Goal: Information Seeking & Learning: Learn about a topic

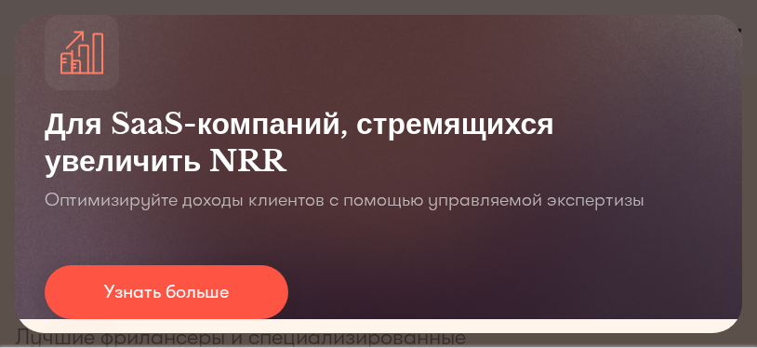
click at [399, 20] on div "Для SaaS-компаний, стремящихся увеличить NRR Оптимизируйте доходы клиентов с по…" at bounding box center [379, 167] width 728 height 304
click at [399, 10] on div "Для SaaS-компаний, стремящихся увеличить NRR Оптимизируйте доходы клиентов с по…" at bounding box center [378, 174] width 757 height 348
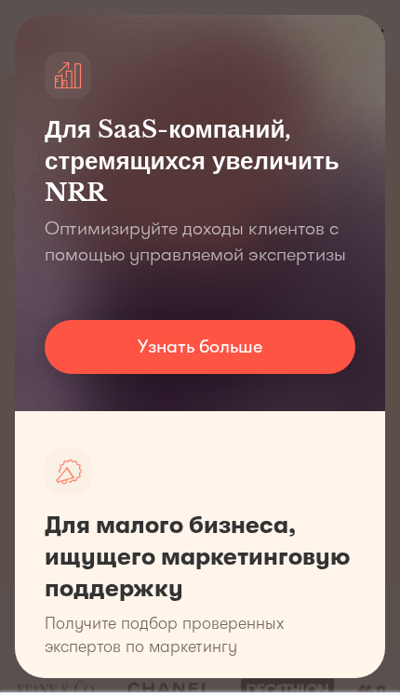
click at [237, 345] on font "Узнать больше" at bounding box center [200, 346] width 125 height 21
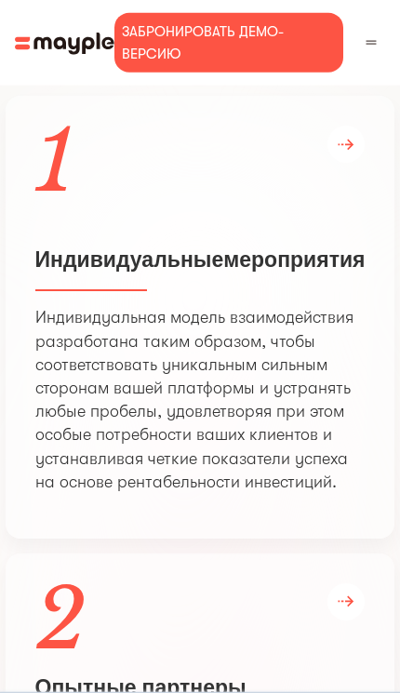
scroll to position [6484, 0]
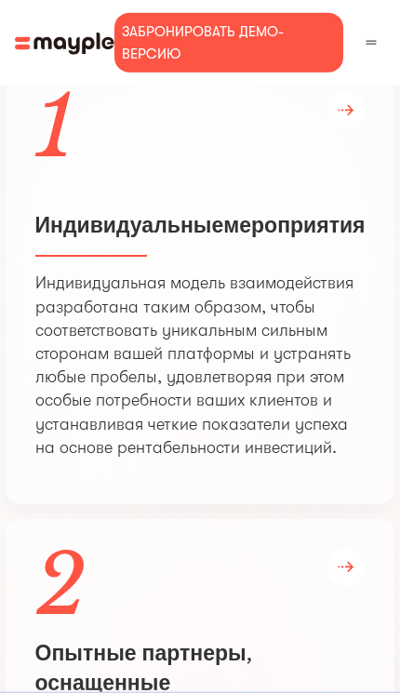
click at [370, 38] on img at bounding box center [371, 42] width 17 height 17
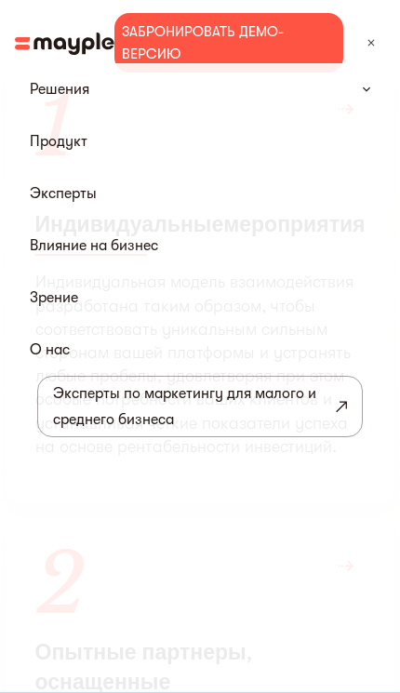
click at [104, 135] on div "Продукт" at bounding box center [199, 141] width 385 height 52
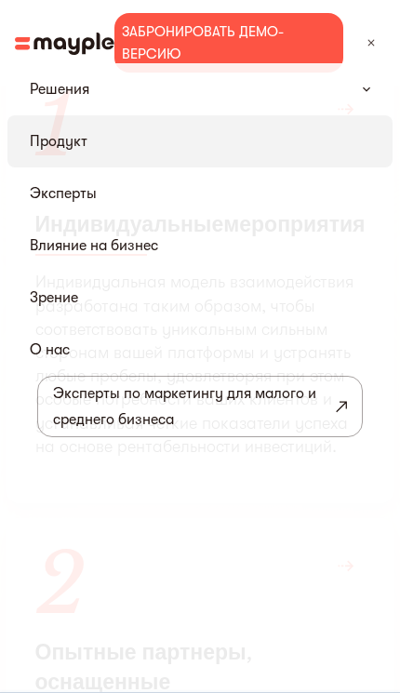
click at [154, 138] on div "Продукт" at bounding box center [199, 141] width 385 height 52
click at [67, 134] on font "Продукт" at bounding box center [59, 141] width 58 height 17
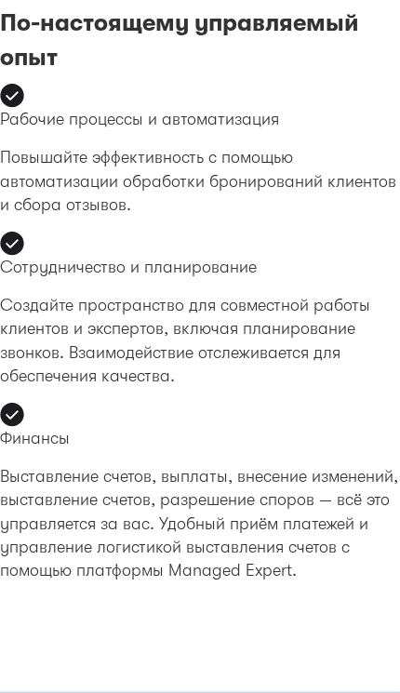
scroll to position [1799, 0]
